Goal: Information Seeking & Learning: Learn about a topic

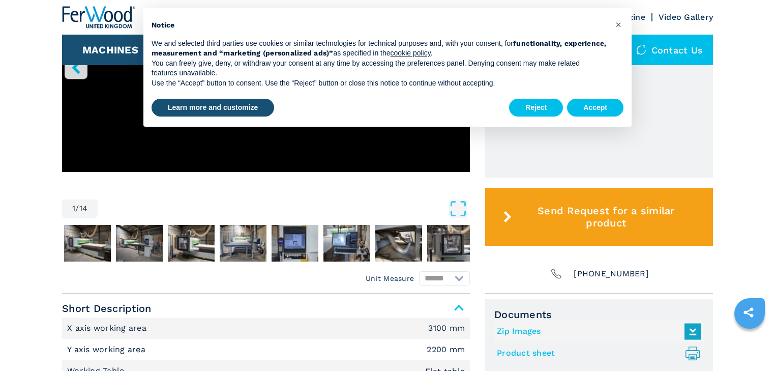
scroll to position [488, 0]
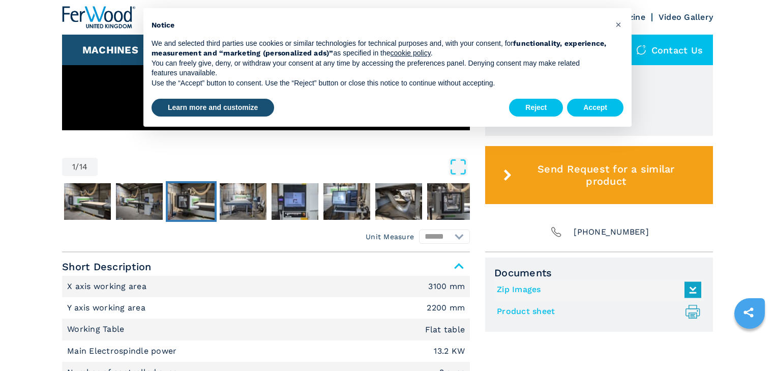
click at [198, 215] on img "Go to Slide 4" at bounding box center [191, 201] width 47 height 37
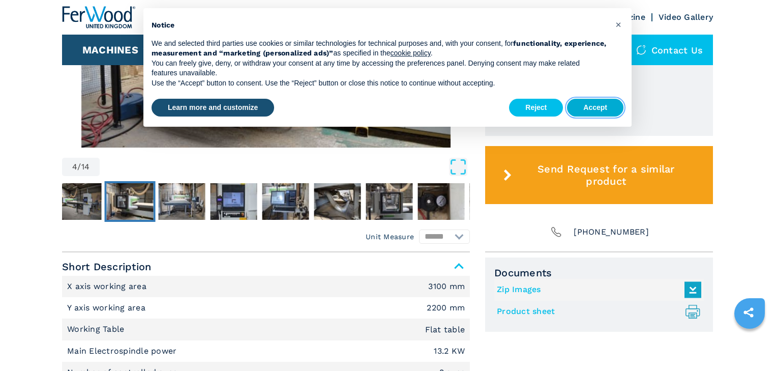
click at [581, 106] on button "Accept" at bounding box center [595, 108] width 56 height 18
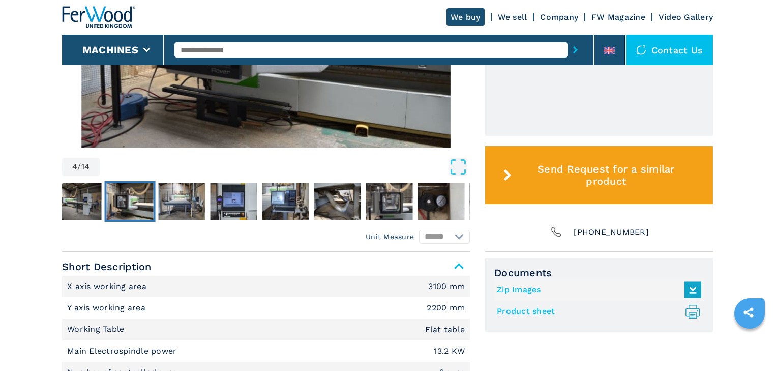
click at [383, 138] on img "Go to Slide 4" at bounding box center [266, 24] width 408 height 247
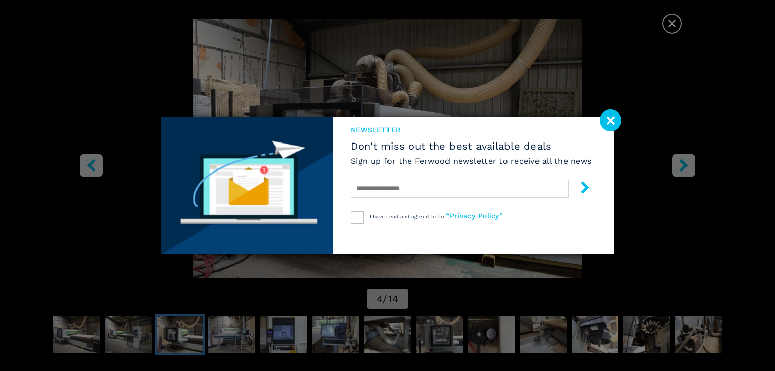
click at [609, 115] on image at bounding box center [610, 120] width 22 height 22
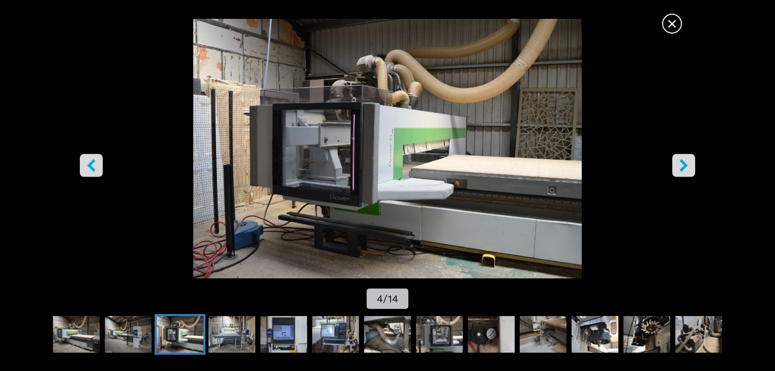
click at [682, 168] on icon "right-button" at bounding box center [683, 165] width 8 height 13
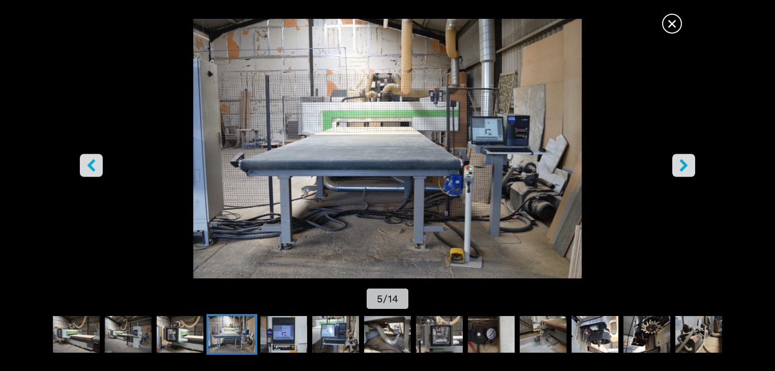
click at [680, 168] on icon "right-button" at bounding box center [683, 165] width 13 height 13
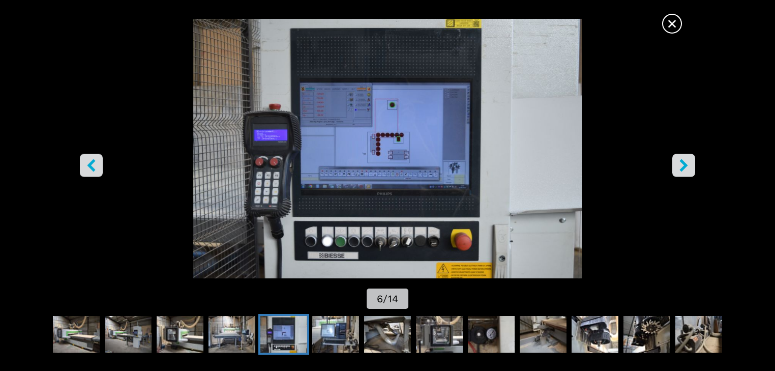
click at [680, 168] on icon "right-button" at bounding box center [683, 165] width 13 height 13
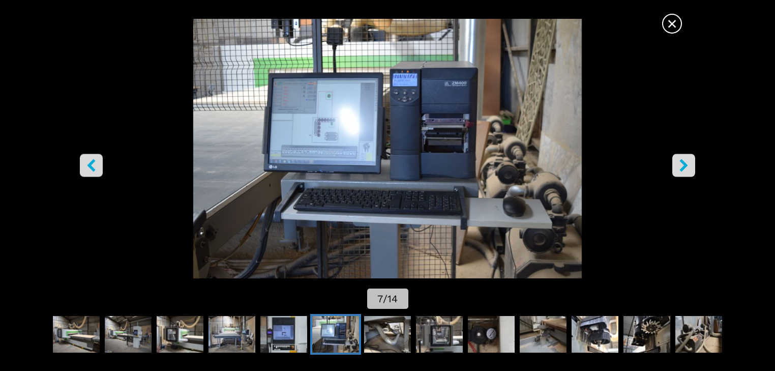
click at [680, 168] on icon "right-button" at bounding box center [683, 165] width 13 height 13
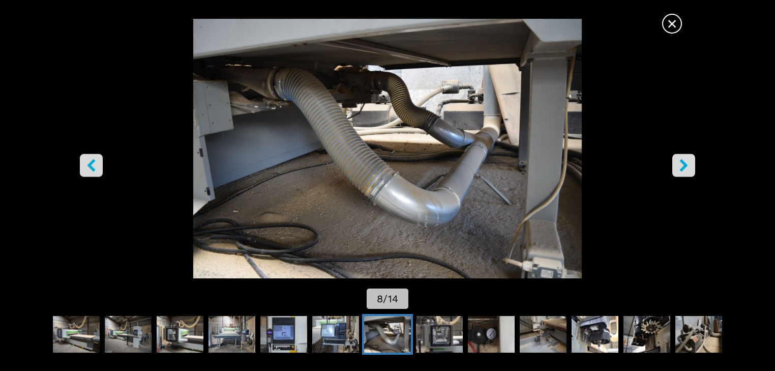
click at [680, 168] on icon "right-button" at bounding box center [683, 165] width 13 height 13
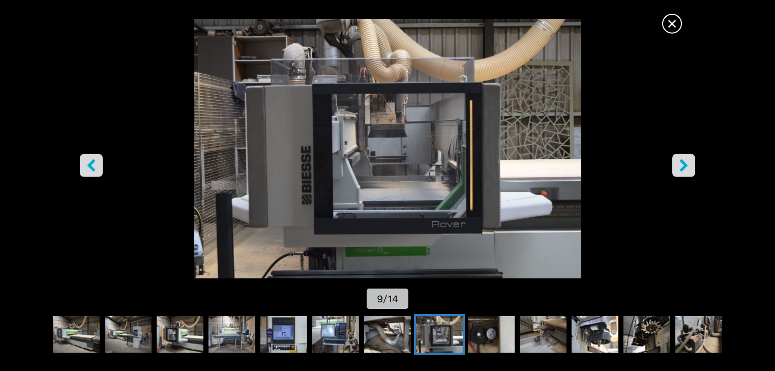
click at [680, 168] on icon "right-button" at bounding box center [683, 165] width 13 height 13
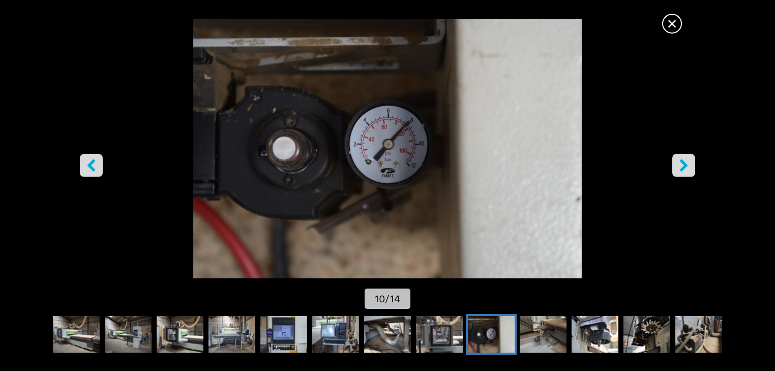
click at [680, 168] on icon "right-button" at bounding box center [683, 165] width 13 height 13
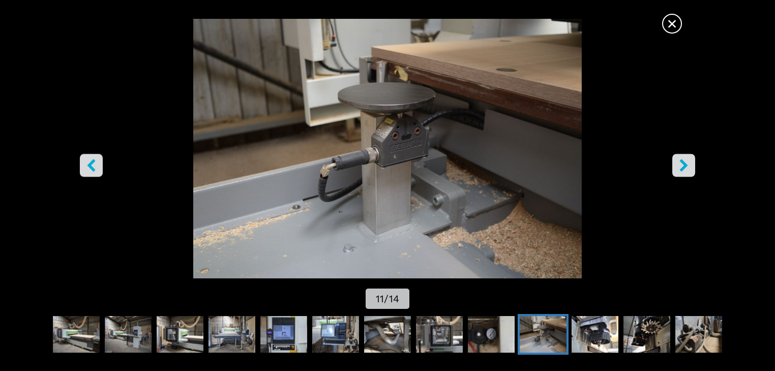
click at [680, 168] on icon "right-button" at bounding box center [683, 165] width 13 height 13
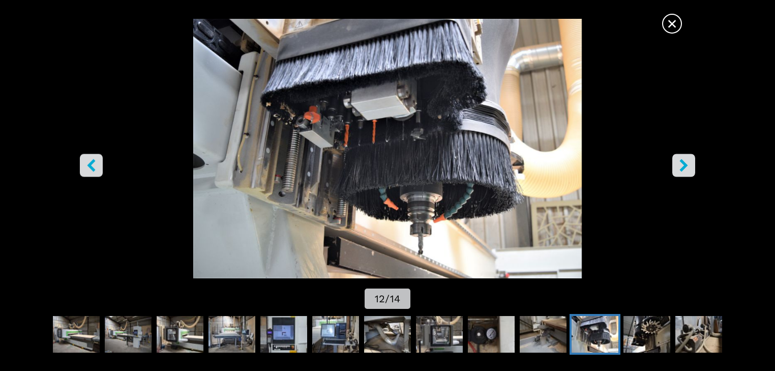
click at [680, 168] on icon "right-button" at bounding box center [683, 165] width 13 height 13
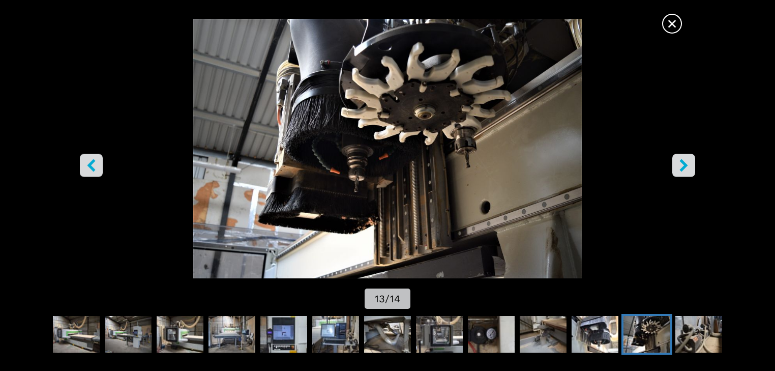
click at [680, 168] on icon "right-button" at bounding box center [683, 165] width 13 height 13
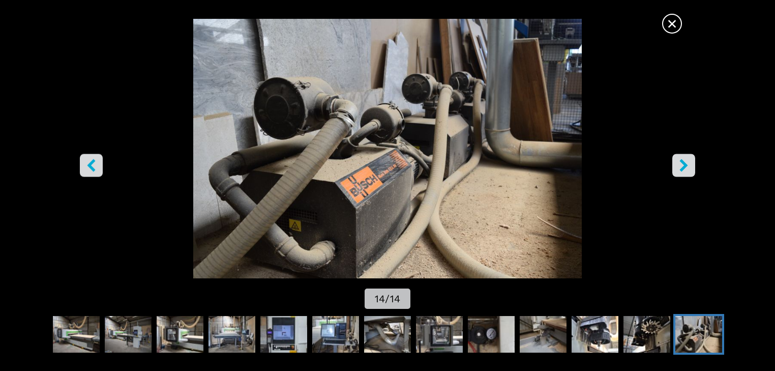
click at [680, 168] on icon "right-button" at bounding box center [683, 165] width 13 height 13
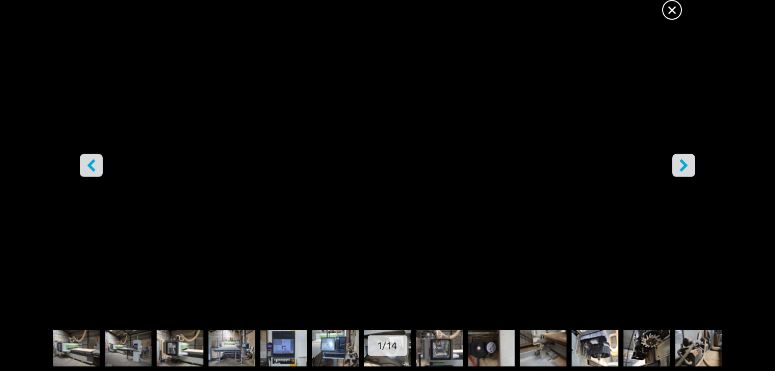
click at [93, 162] on icon "left-button" at bounding box center [91, 165] width 8 height 13
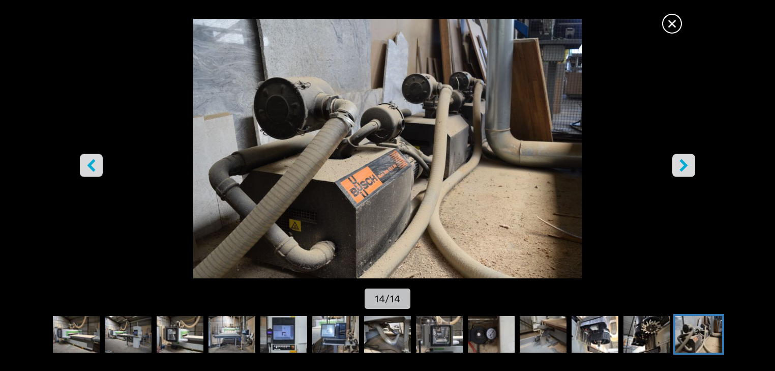
click at [675, 167] on button "right-button" at bounding box center [683, 165] width 23 height 23
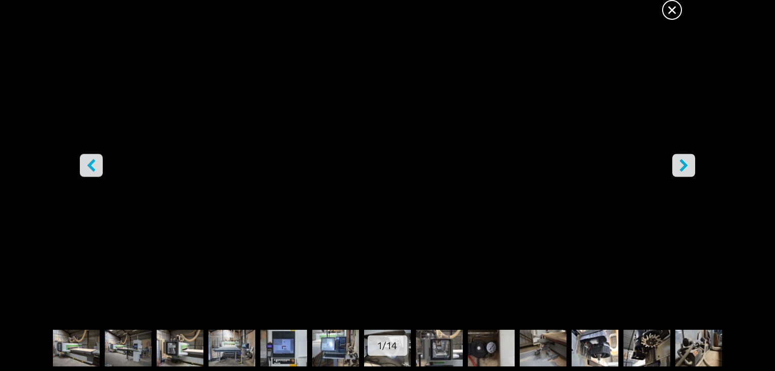
click at [673, 12] on span "×" at bounding box center [672, 8] width 18 height 18
